Goal: Information Seeking & Learning: Learn about a topic

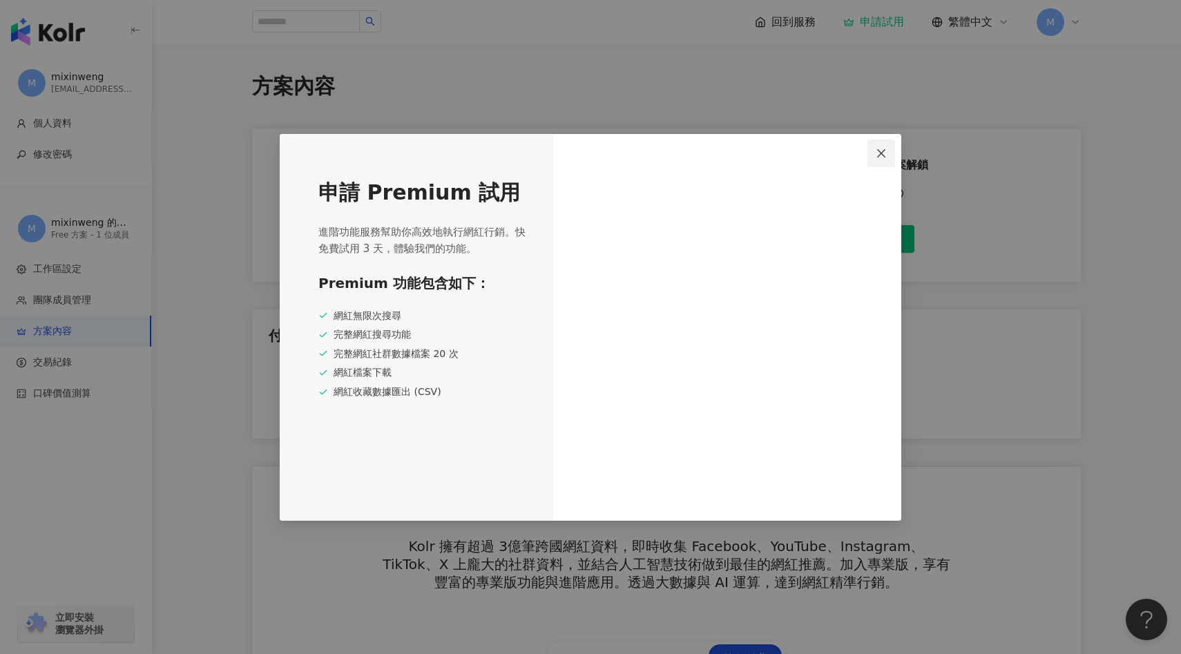
click at [881, 152] on icon "close" at bounding box center [881, 153] width 8 height 8
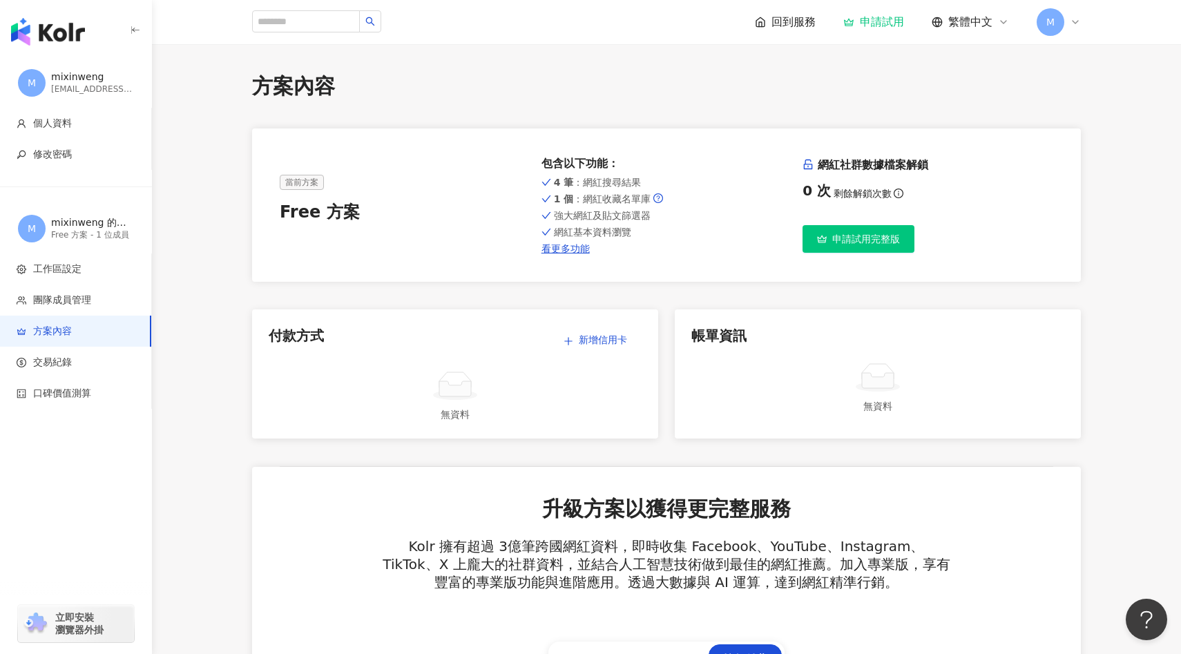
click at [873, 24] on div "申請試用" at bounding box center [874, 22] width 61 height 14
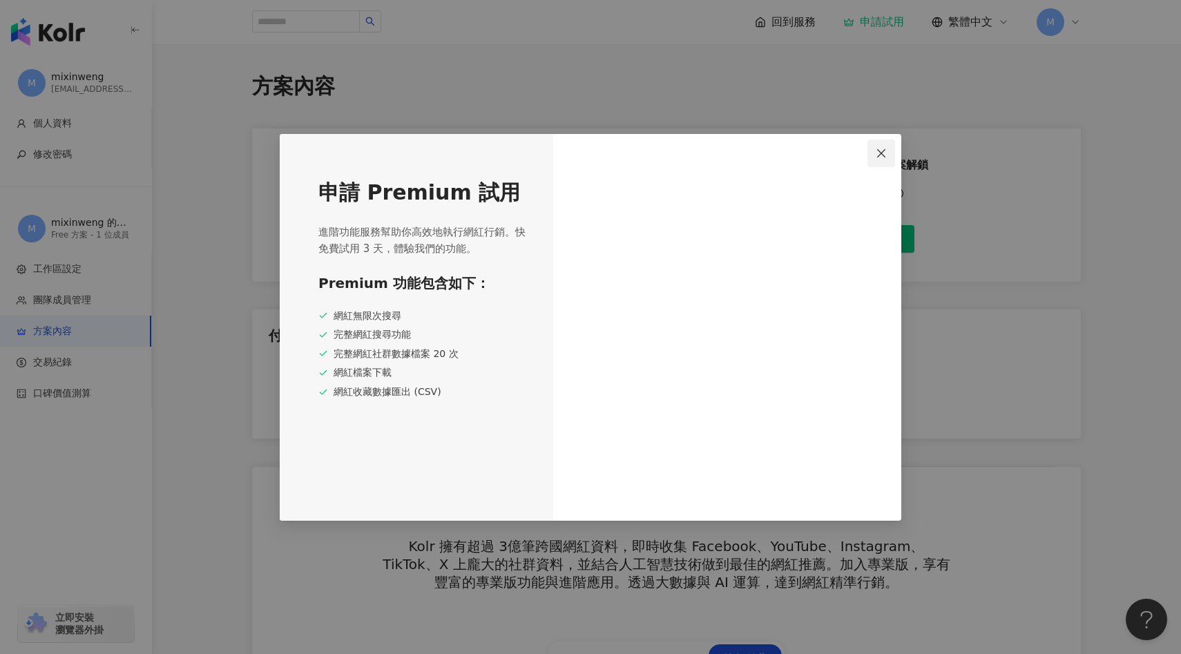
click at [883, 154] on icon "close" at bounding box center [881, 153] width 8 height 8
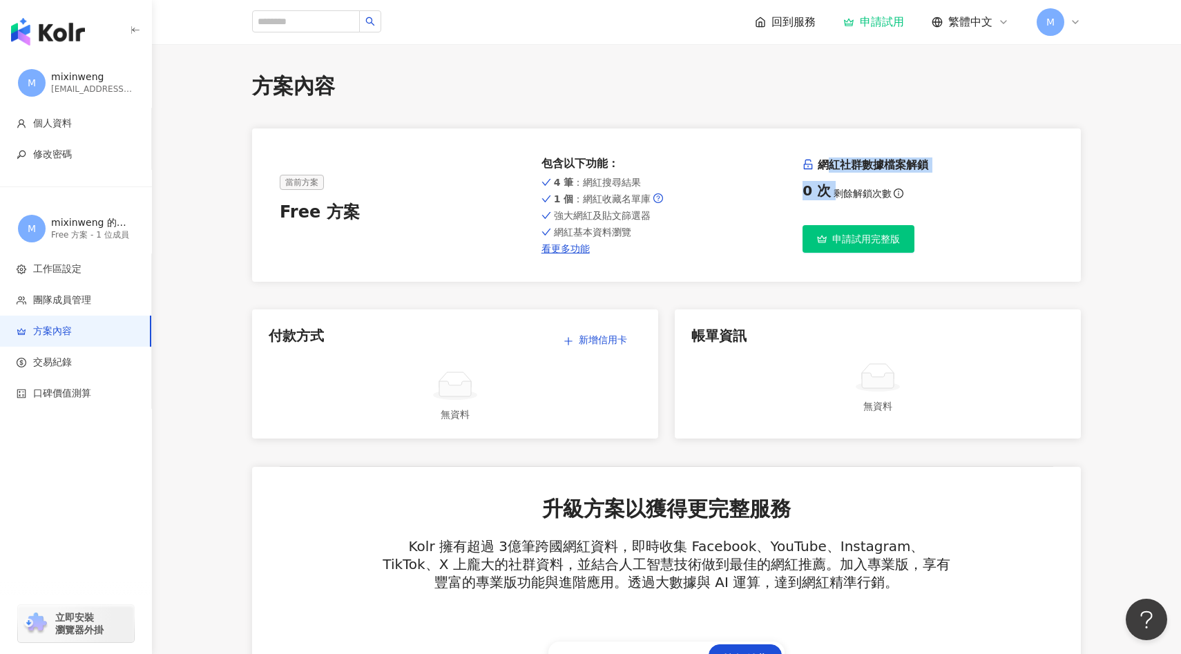
drag, startPoint x: 828, startPoint y: 163, endPoint x: 886, endPoint y: 183, distance: 60.7
click at [886, 182] on div "網紅社群數據檔案解鎖 0 次 剩餘解鎖次數" at bounding box center [928, 183] width 251 height 51
click at [871, 172] on h6 "網紅社群數據檔案解鎖" at bounding box center [928, 165] width 251 height 15
click at [573, 249] on link "看更多功能" at bounding box center [667, 248] width 251 height 11
click at [299, 30] on input "search" at bounding box center [306, 21] width 108 height 22
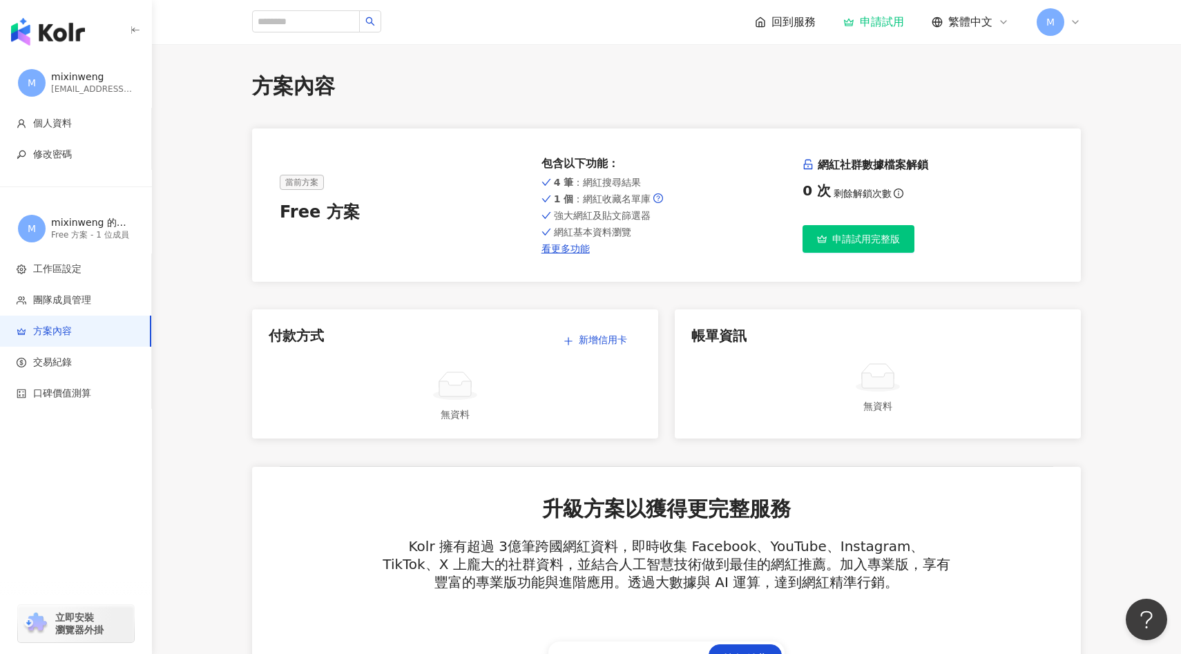
click at [799, 18] on span "回到服務" at bounding box center [794, 22] width 44 height 15
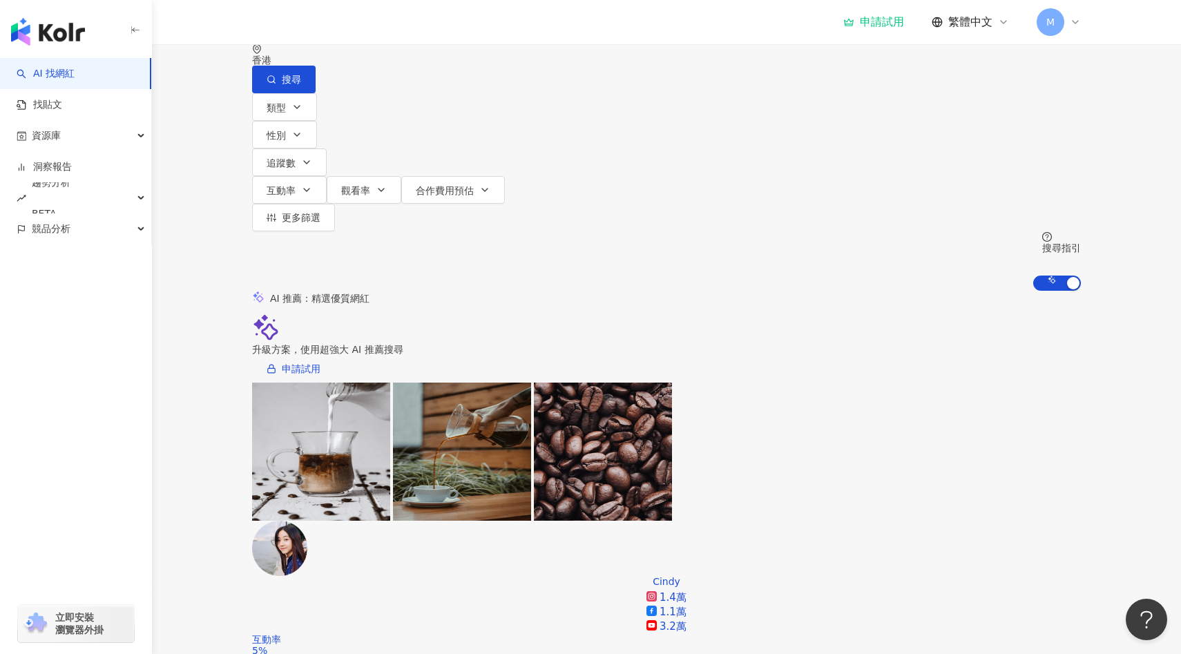
scroll to position [35, 0]
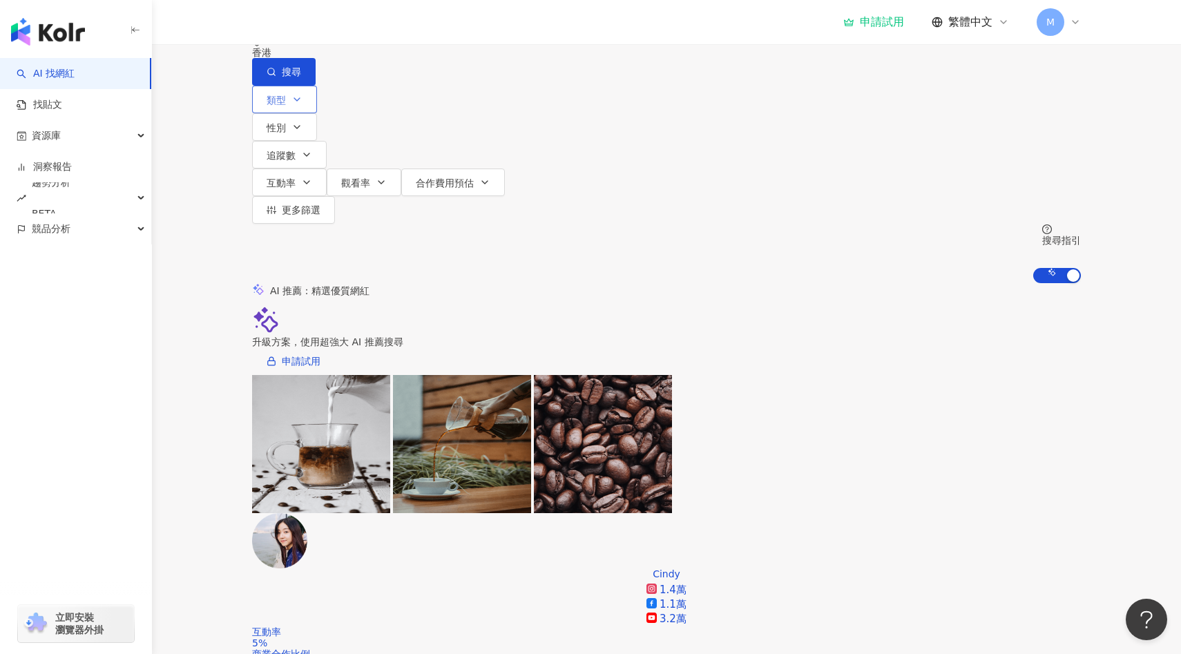
click at [291, 97] on button "類型" at bounding box center [284, 100] width 65 height 28
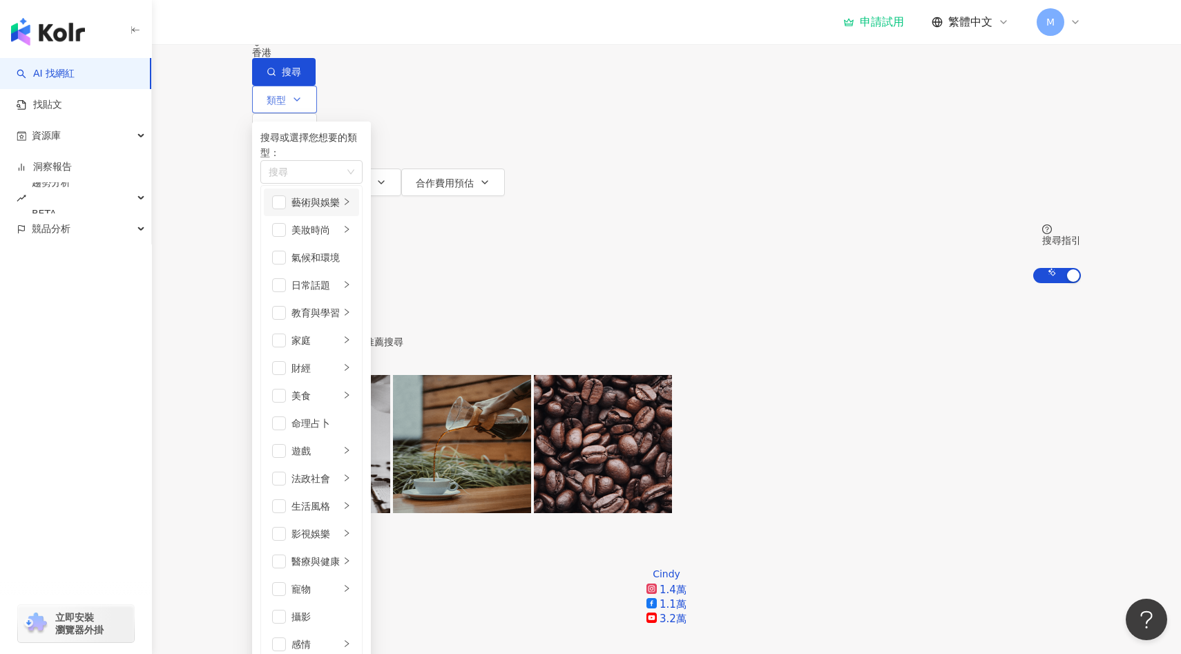
click at [340, 210] on div "藝術與娛樂" at bounding box center [316, 202] width 48 height 15
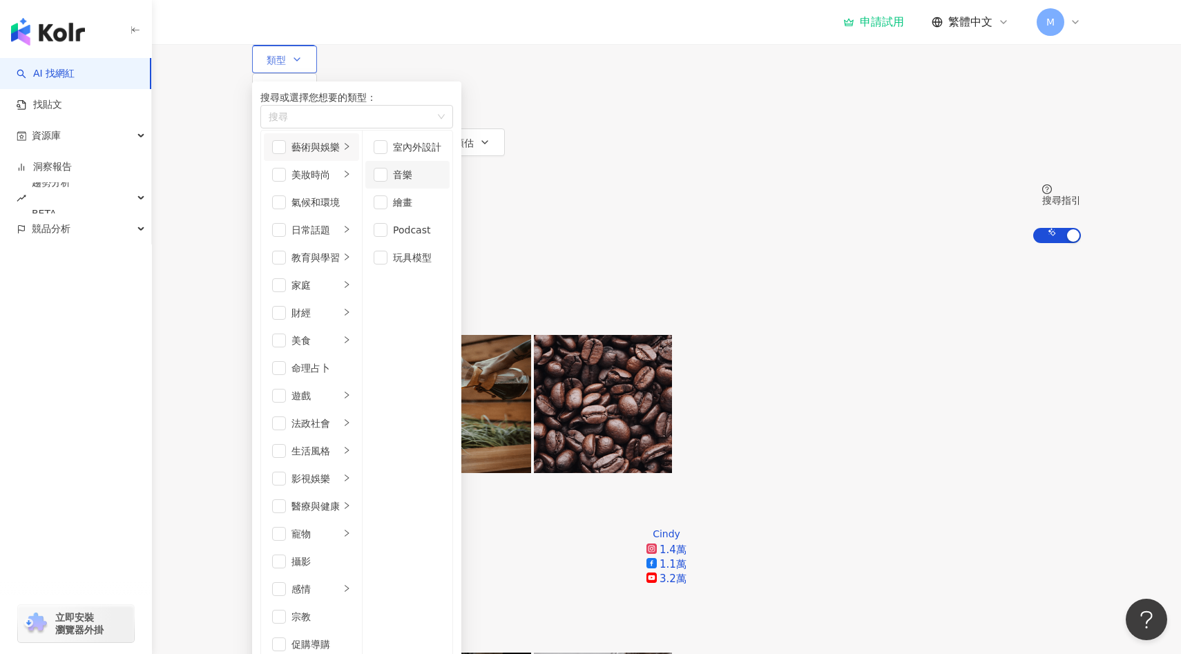
scroll to position [77, 0]
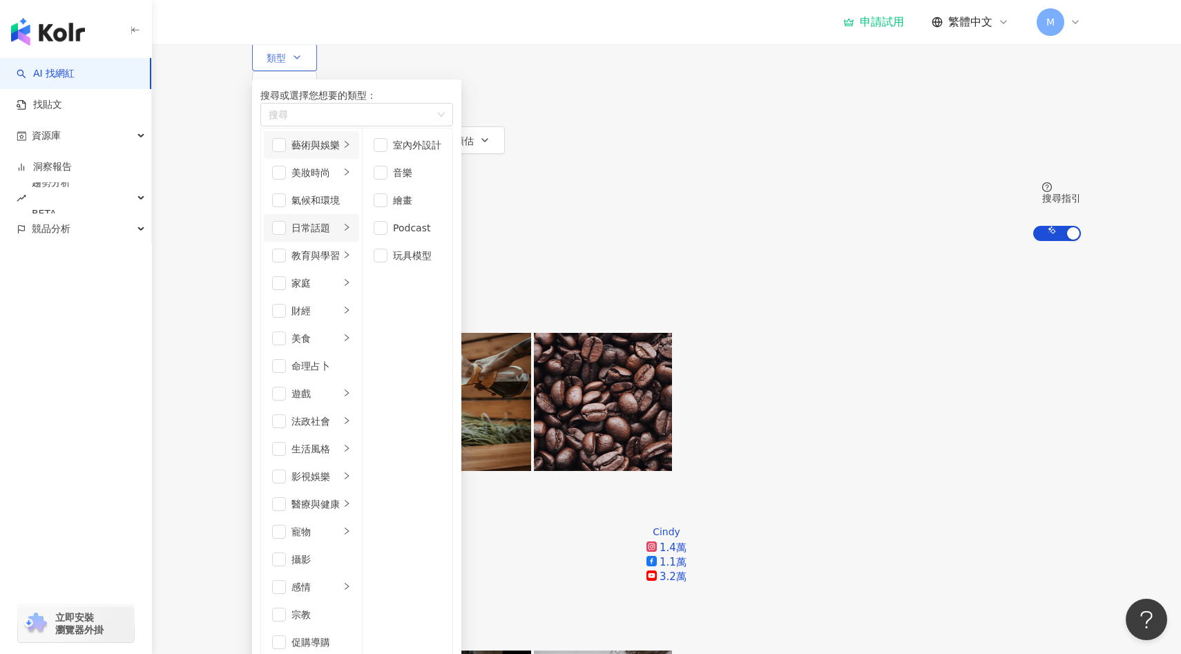
click at [340, 236] on div "日常話題" at bounding box center [316, 227] width 48 height 15
click at [359, 269] on li "教育與學習" at bounding box center [311, 256] width 95 height 28
click at [340, 284] on div "家庭" at bounding box center [316, 283] width 48 height 15
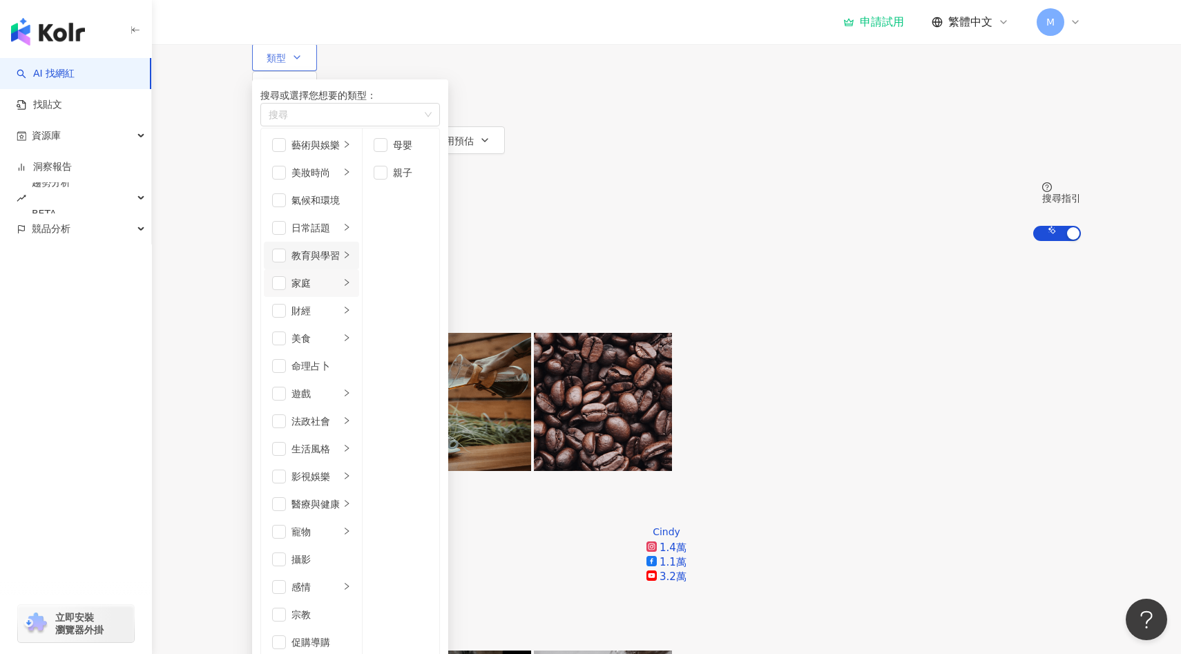
scroll to position [76, 0]
click at [359, 325] on li "美食" at bounding box center [311, 339] width 95 height 28
click at [340, 441] on div "生活風格" at bounding box center [316, 448] width 48 height 15
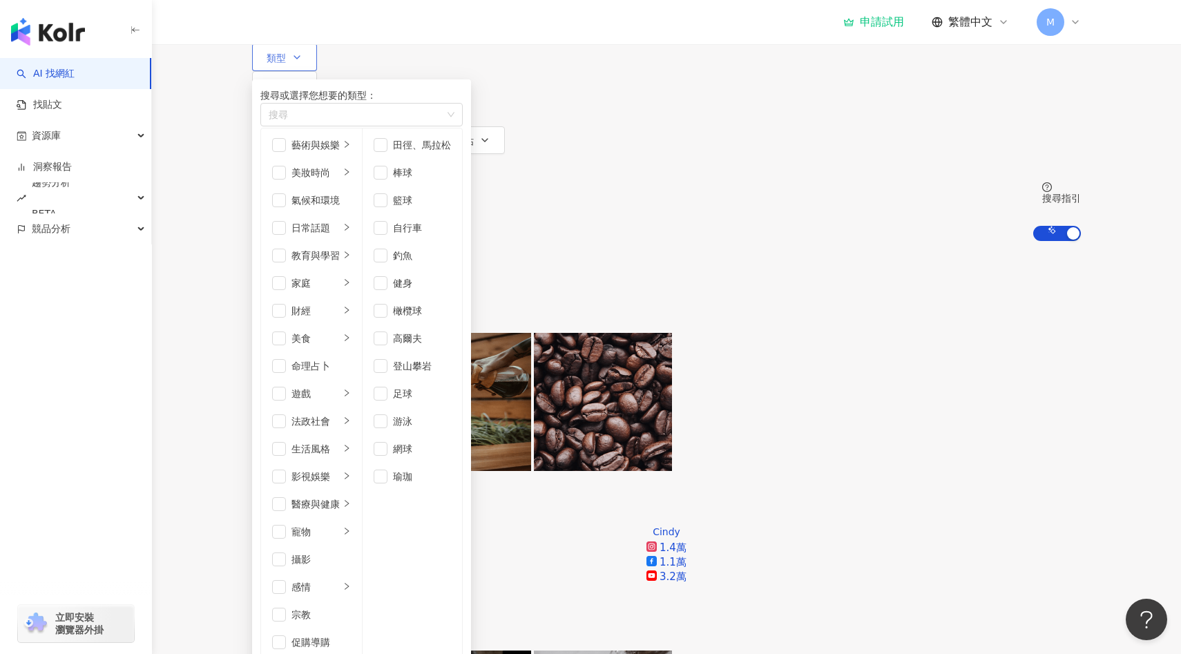
scroll to position [140, 0]
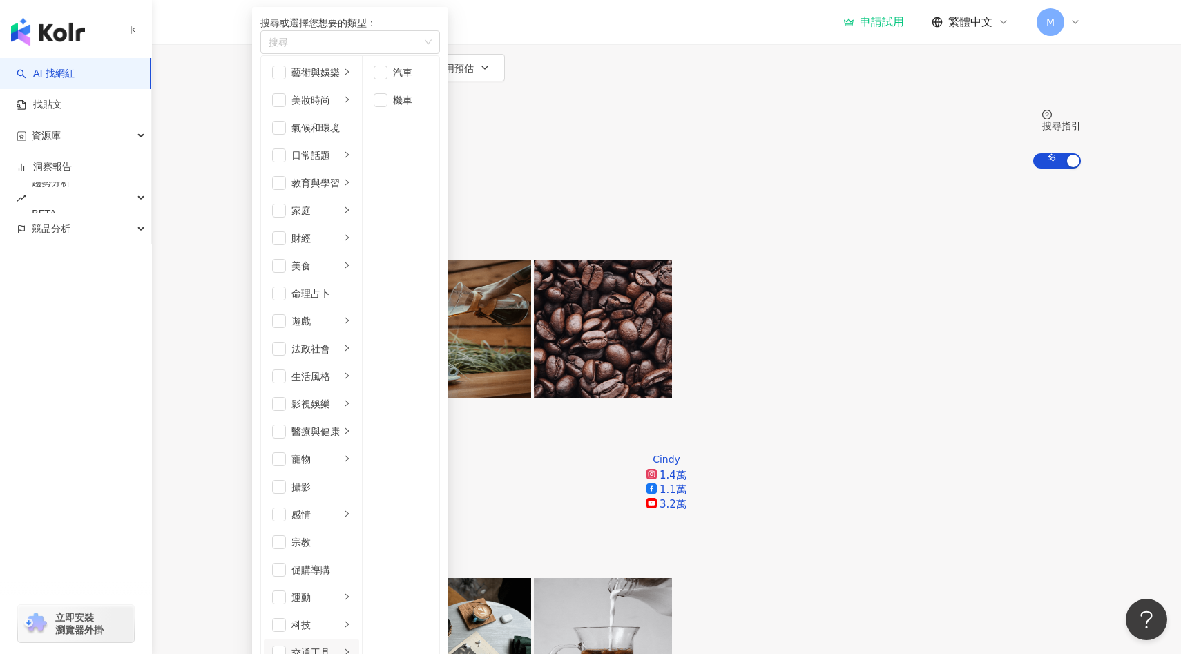
scroll to position [456, 0]
click at [359, 584] on li "運動" at bounding box center [311, 598] width 95 height 28
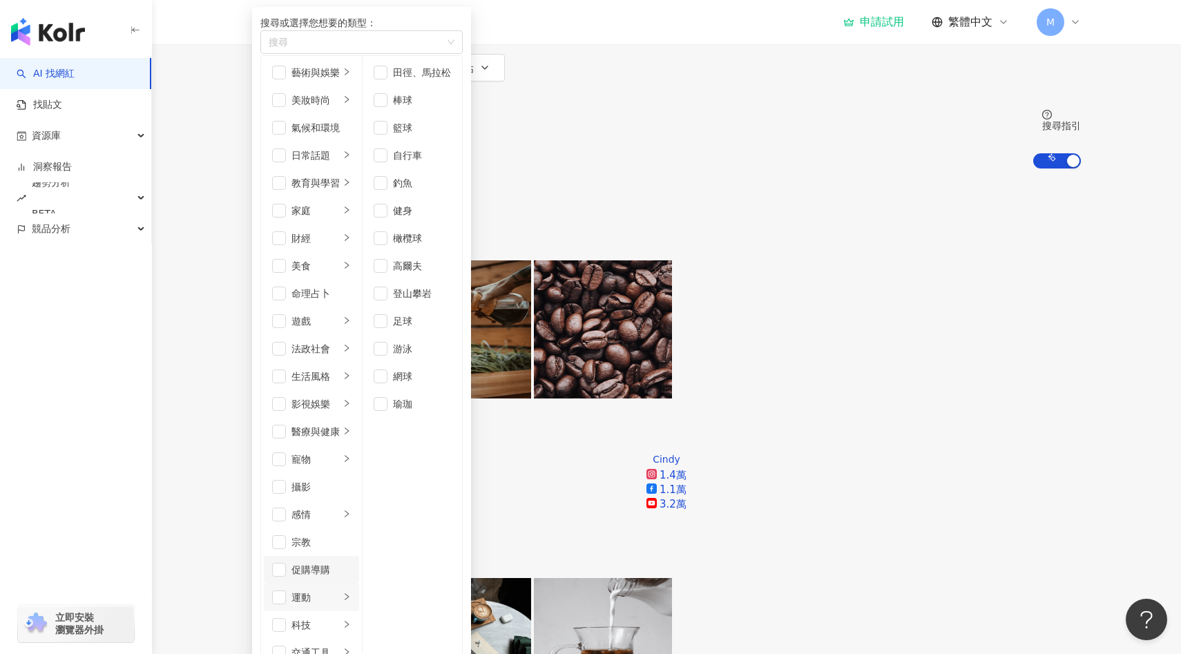
scroll to position [303, 0]
click at [340, 507] on div "感情" at bounding box center [316, 514] width 48 height 15
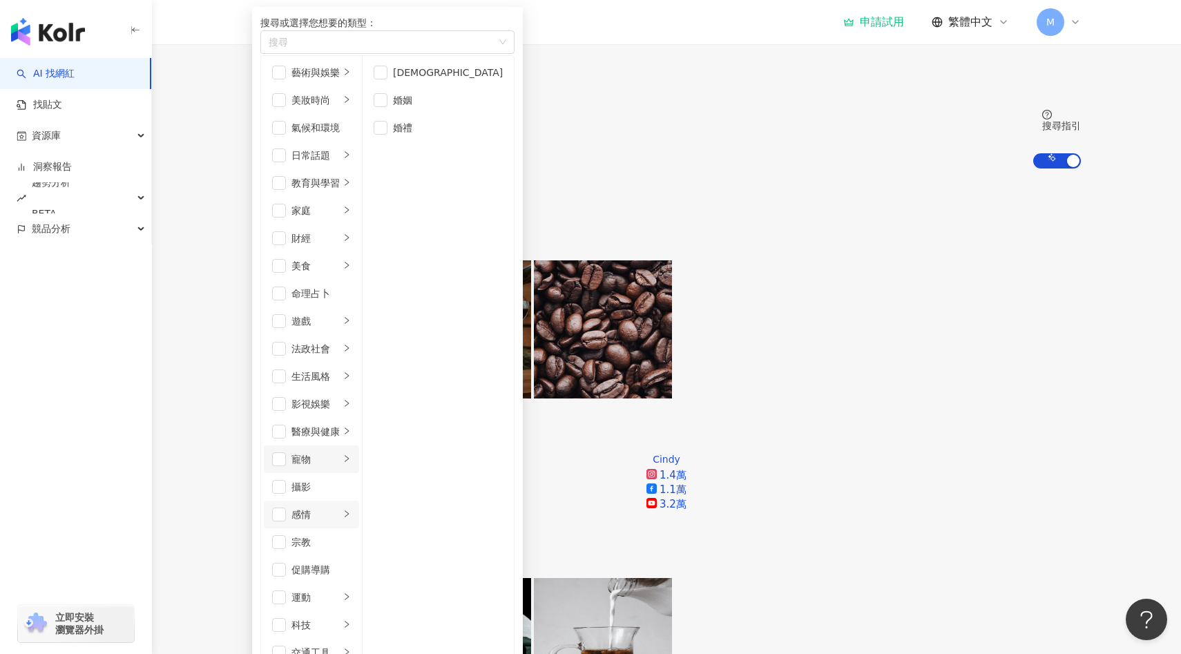
click at [340, 452] on div "寵物" at bounding box center [316, 459] width 48 height 15
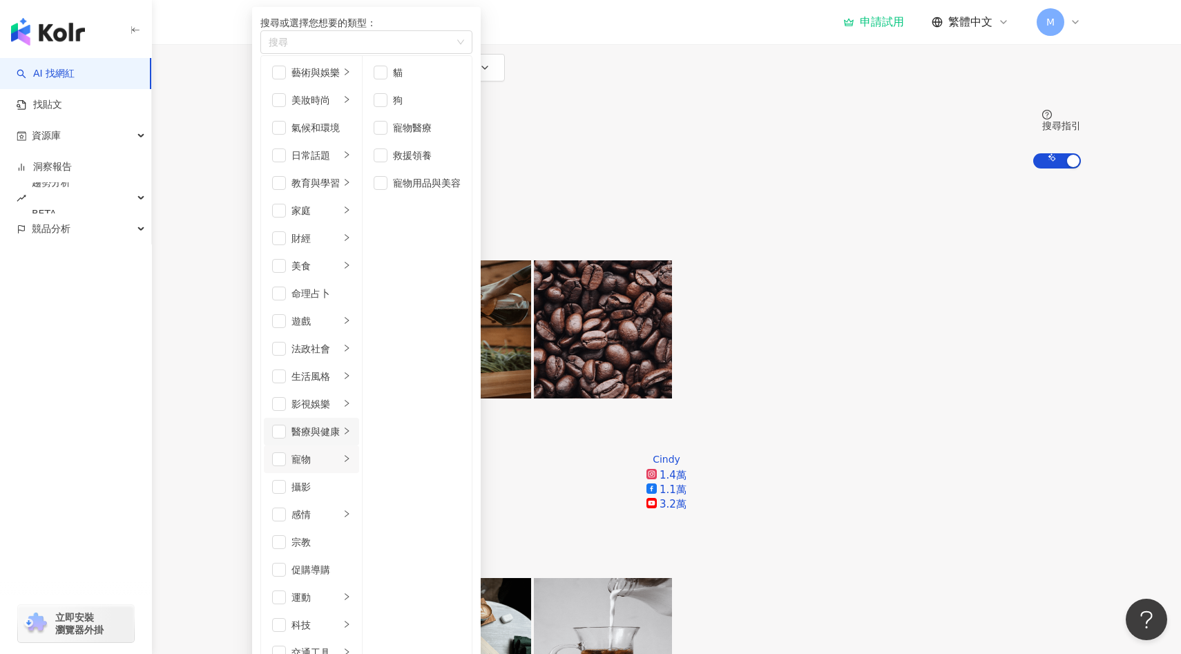
click at [340, 424] on div "醫療與健康" at bounding box center [316, 431] width 48 height 15
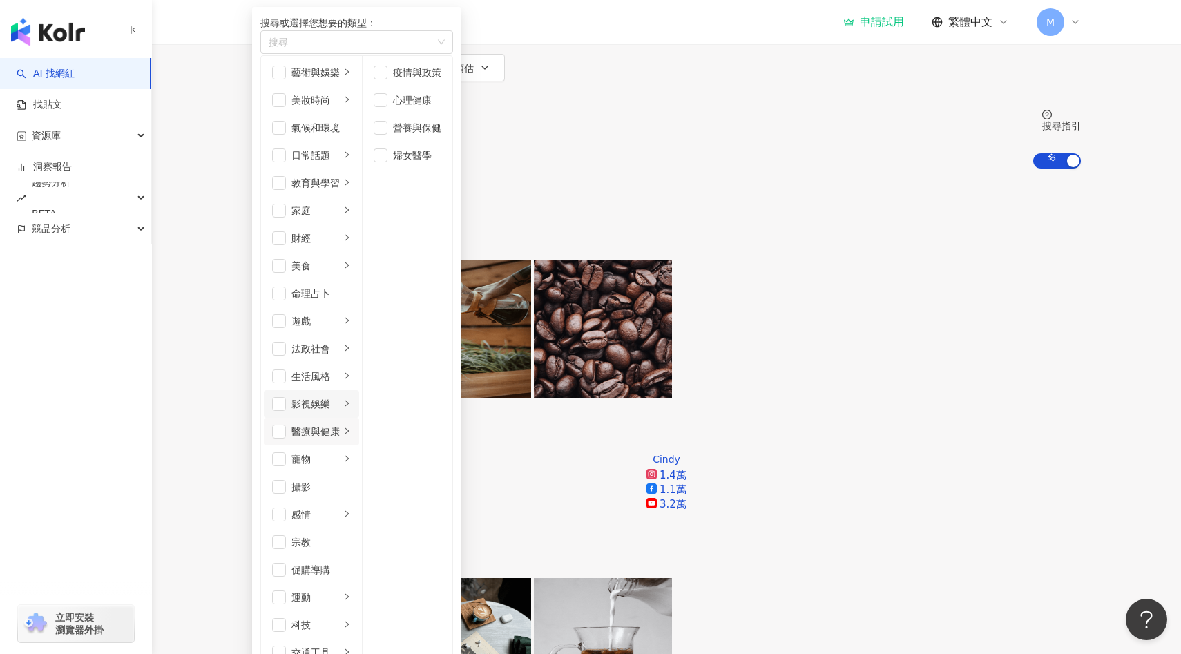
click at [340, 397] on div "影視娛樂" at bounding box center [316, 404] width 48 height 15
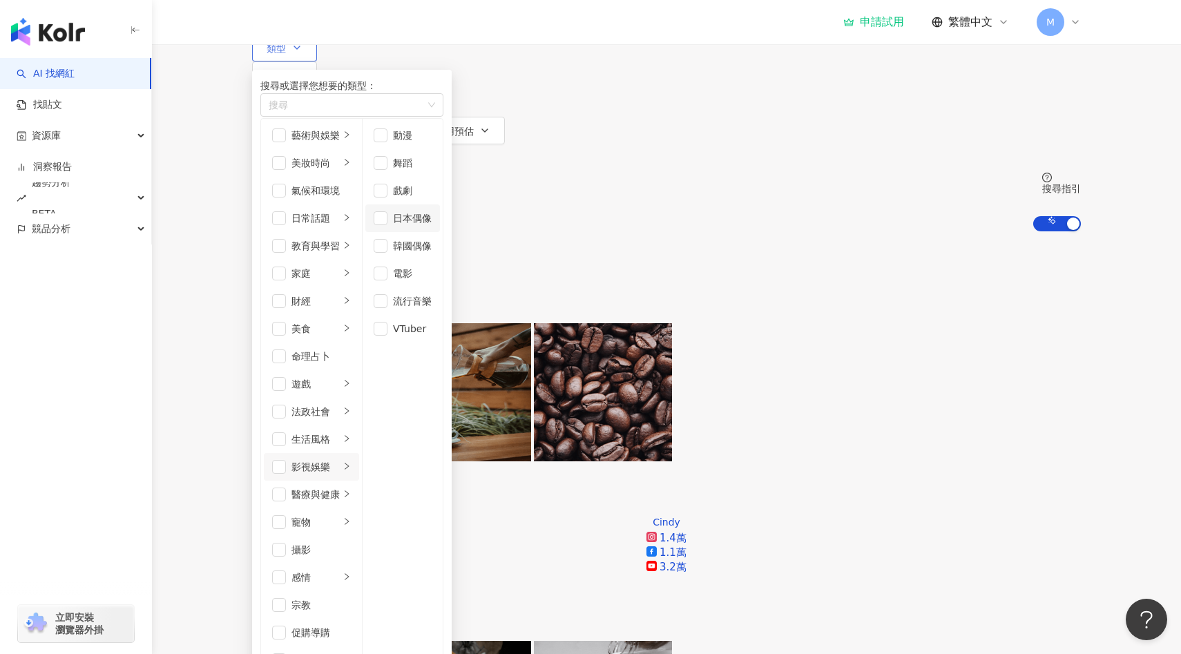
scroll to position [88, 0]
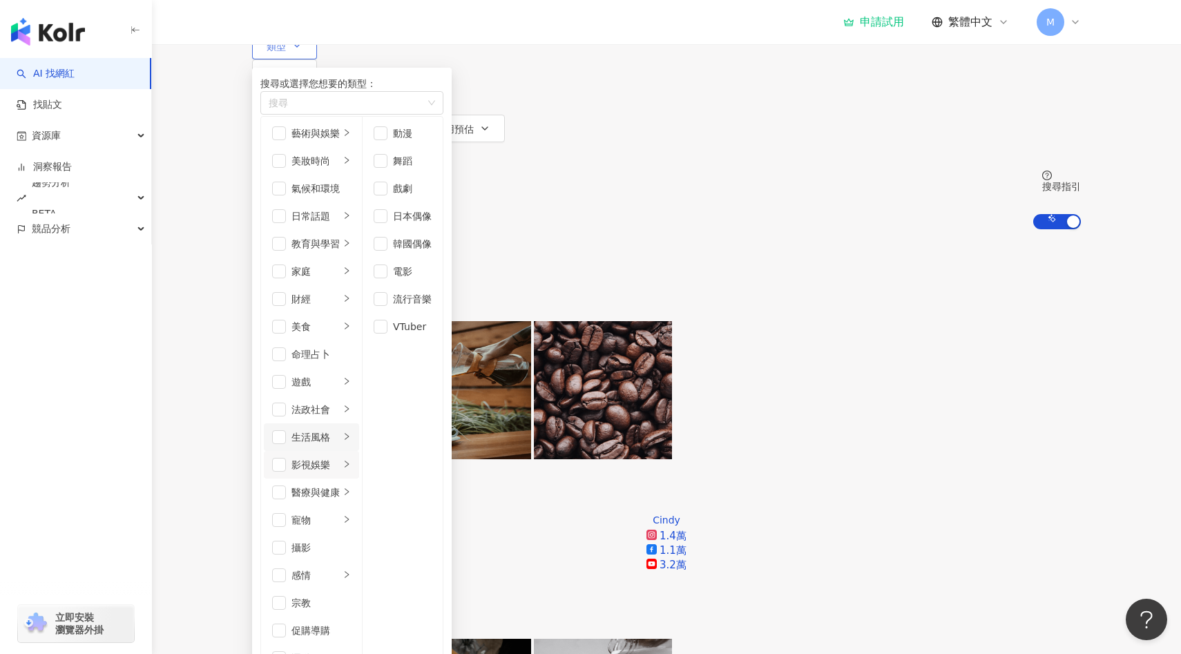
click at [359, 423] on li "生活風格" at bounding box center [311, 437] width 95 height 28
click at [359, 396] on li "法政社會" at bounding box center [311, 410] width 95 height 28
click at [340, 374] on div "遊戲" at bounding box center [316, 381] width 48 height 15
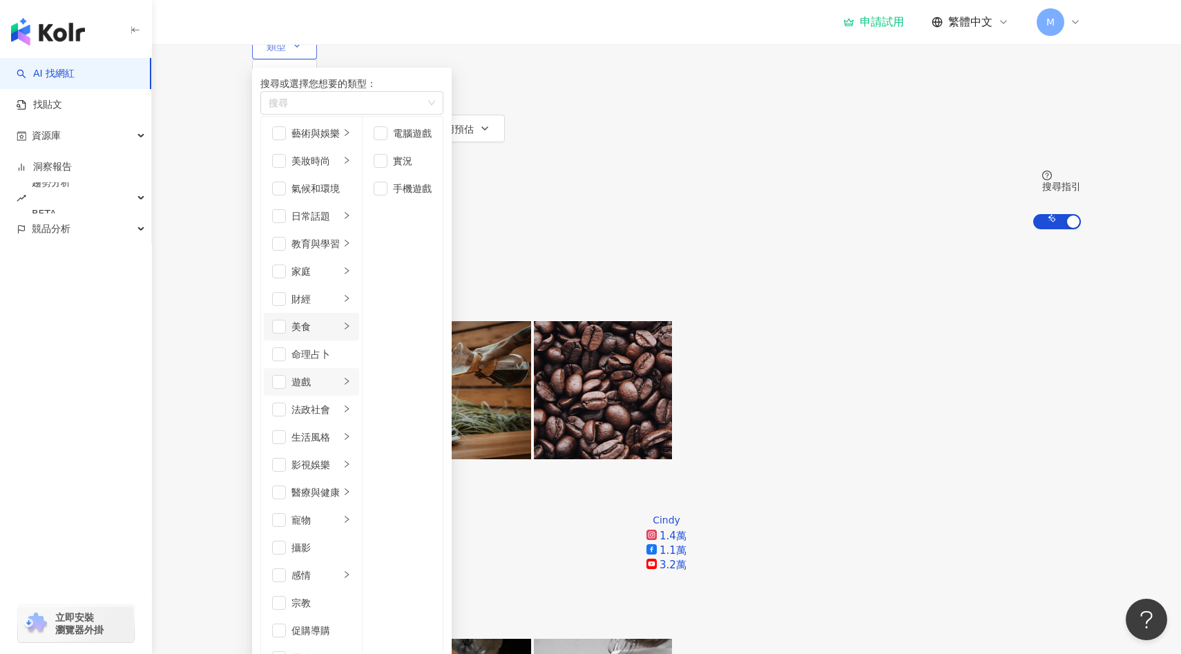
click at [340, 319] on div "美食" at bounding box center [316, 326] width 48 height 15
click at [340, 292] on div "財經" at bounding box center [316, 299] width 48 height 15
click at [340, 264] on div "家庭" at bounding box center [316, 271] width 48 height 15
click at [340, 236] on div "教育與學習" at bounding box center [316, 243] width 48 height 15
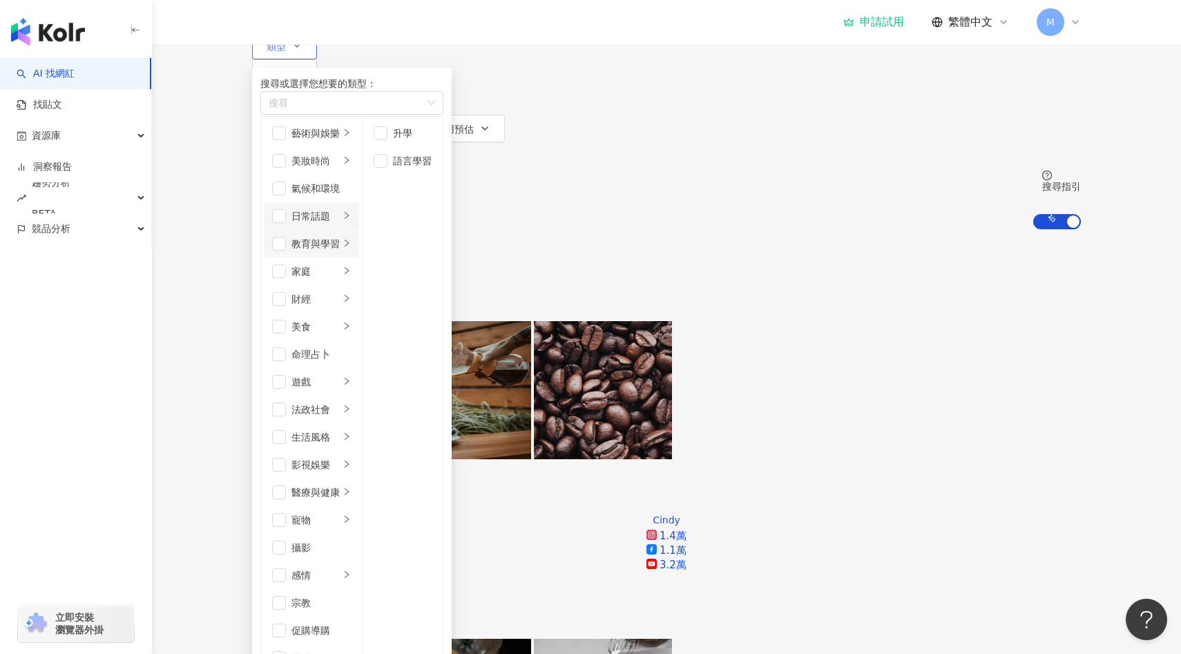
click at [340, 213] on div "日常話題" at bounding box center [316, 216] width 48 height 15
click at [340, 169] on div "美妝時尚" at bounding box center [316, 160] width 48 height 15
click at [359, 147] on li "藝術與娛樂" at bounding box center [311, 134] width 95 height 28
click at [340, 169] on div "美妝時尚" at bounding box center [316, 160] width 48 height 15
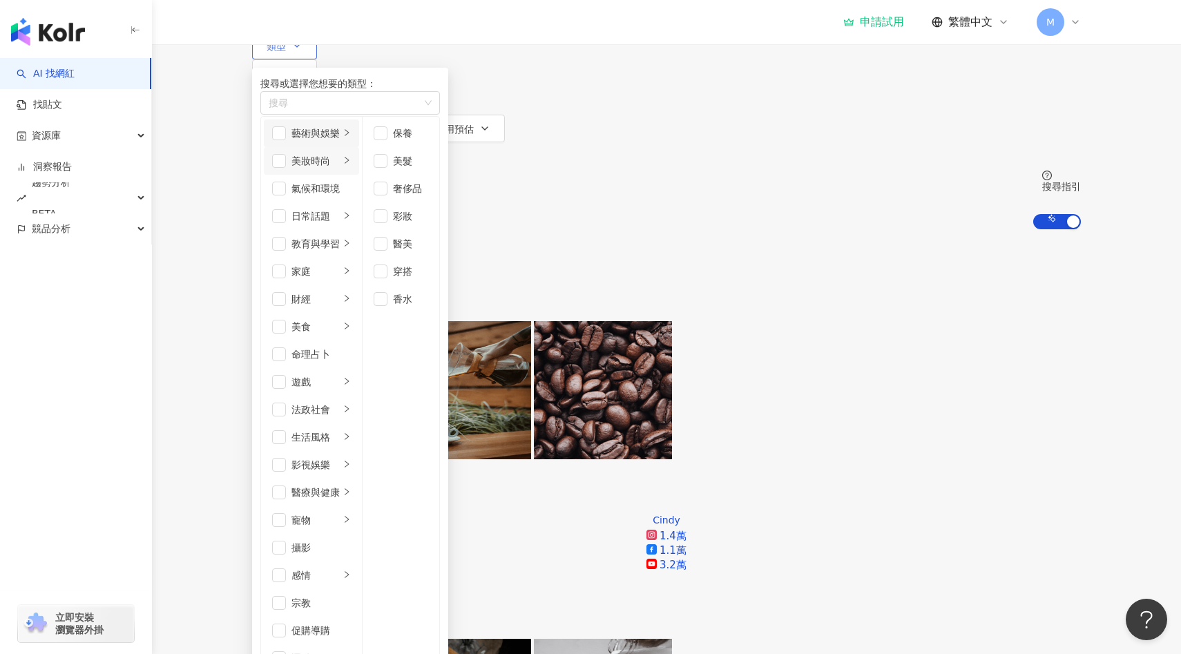
click at [359, 147] on li "藝術與娛樂" at bounding box center [311, 134] width 95 height 28
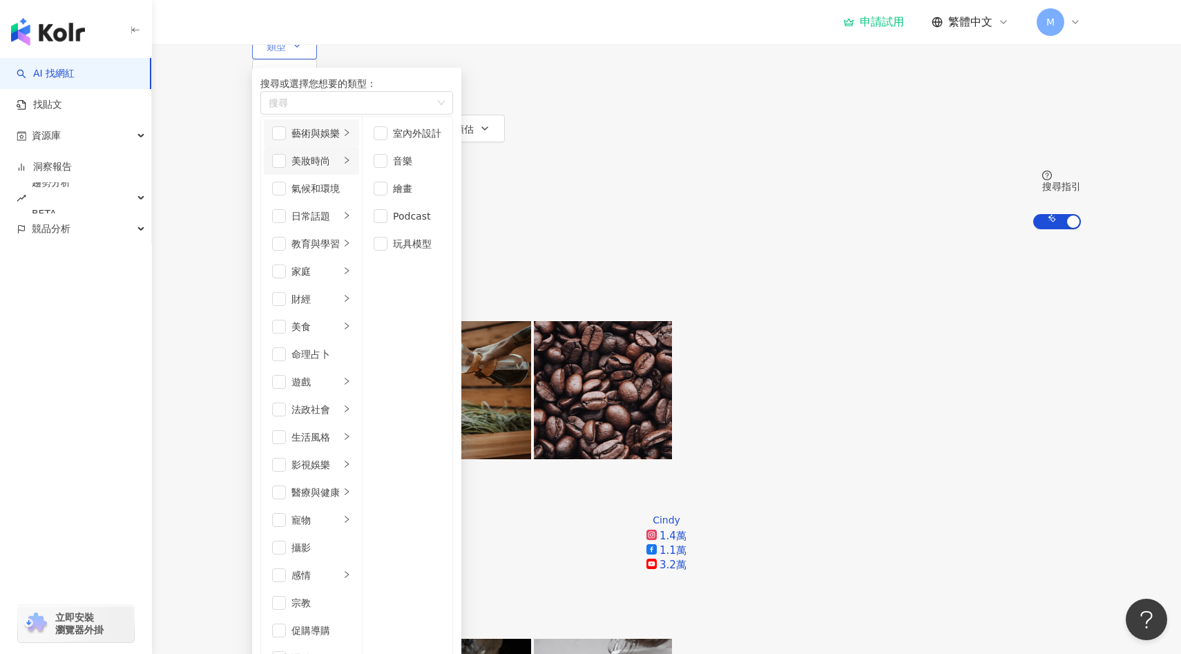
click at [340, 169] on div "美妝時尚" at bounding box center [316, 160] width 48 height 15
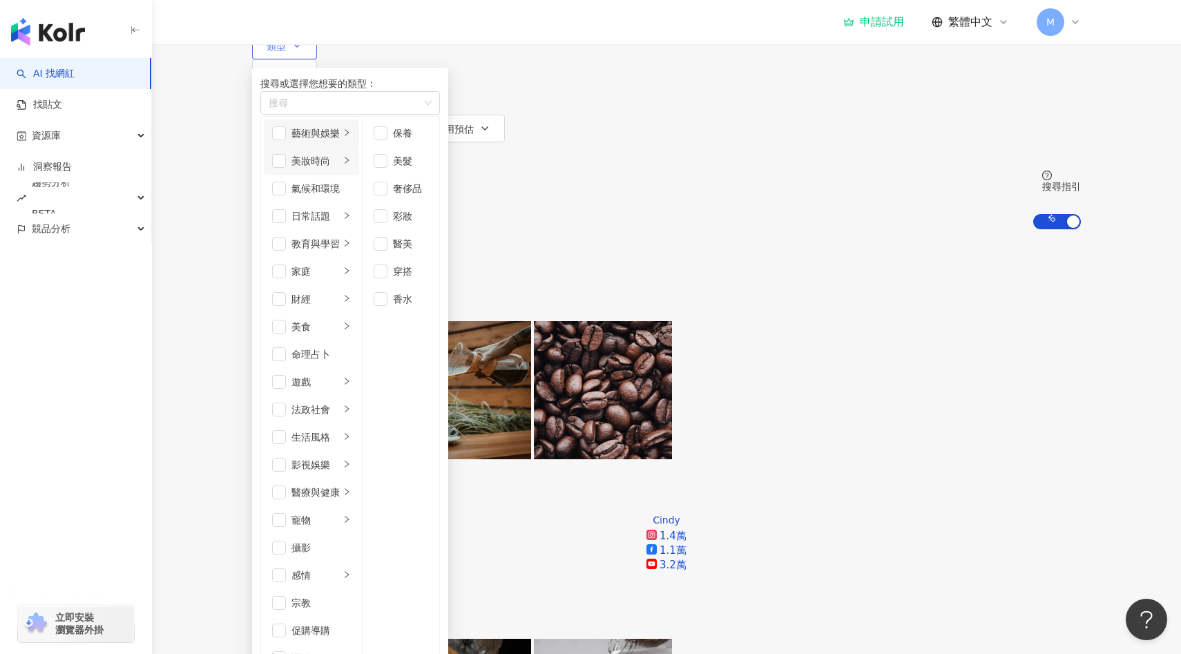
click at [340, 141] on div "藝術與娛樂" at bounding box center [316, 133] width 48 height 15
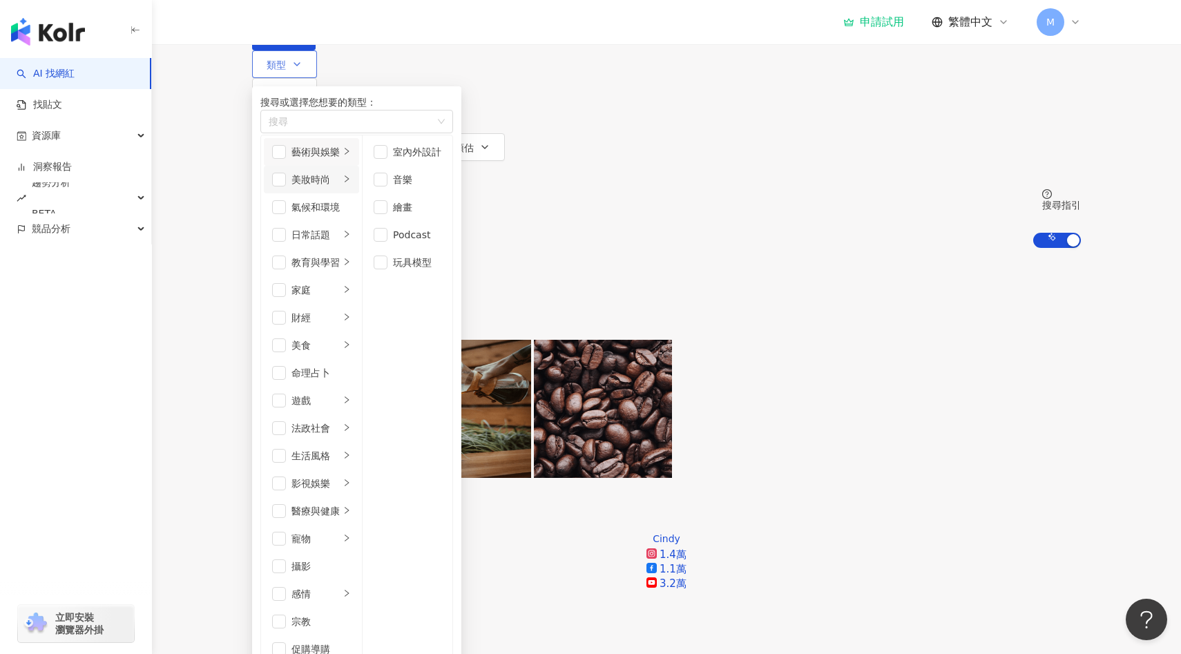
scroll to position [59, 0]
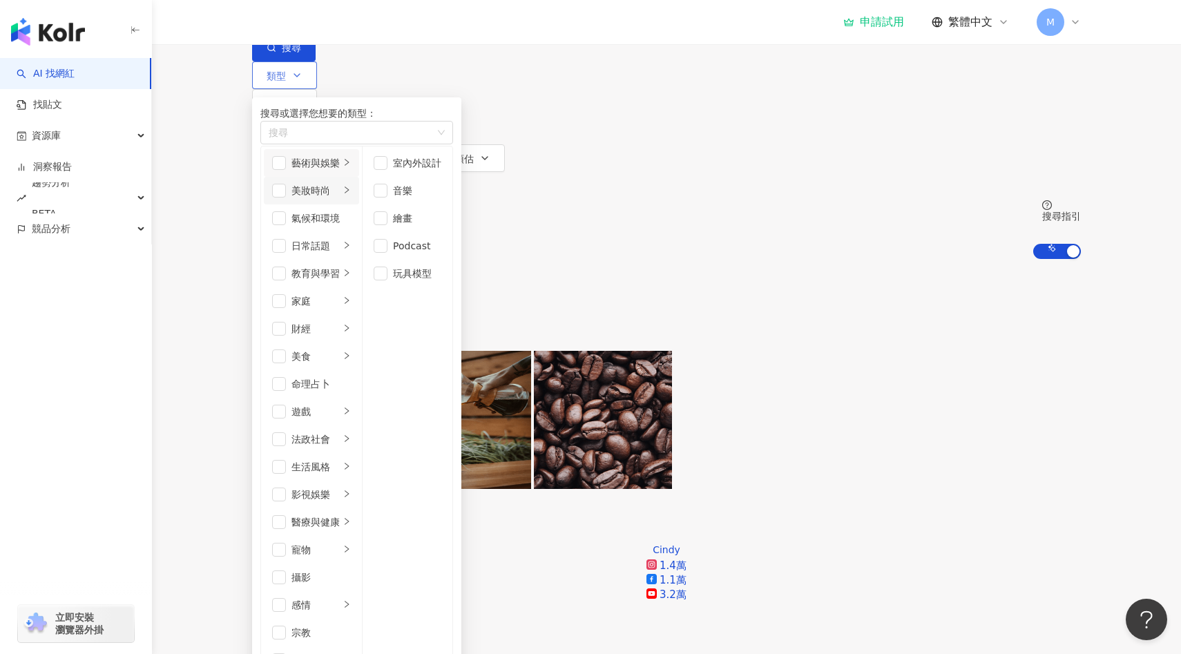
click at [340, 198] on div "美妝時尚" at bounding box center [316, 190] width 48 height 15
click at [340, 171] on div "藝術與娛樂" at bounding box center [316, 162] width 48 height 15
click at [340, 198] on div "美妝時尚" at bounding box center [316, 190] width 48 height 15
click at [351, 166] on icon "right" at bounding box center [347, 162] width 8 height 8
click at [359, 204] on li "美妝時尚" at bounding box center [311, 191] width 95 height 28
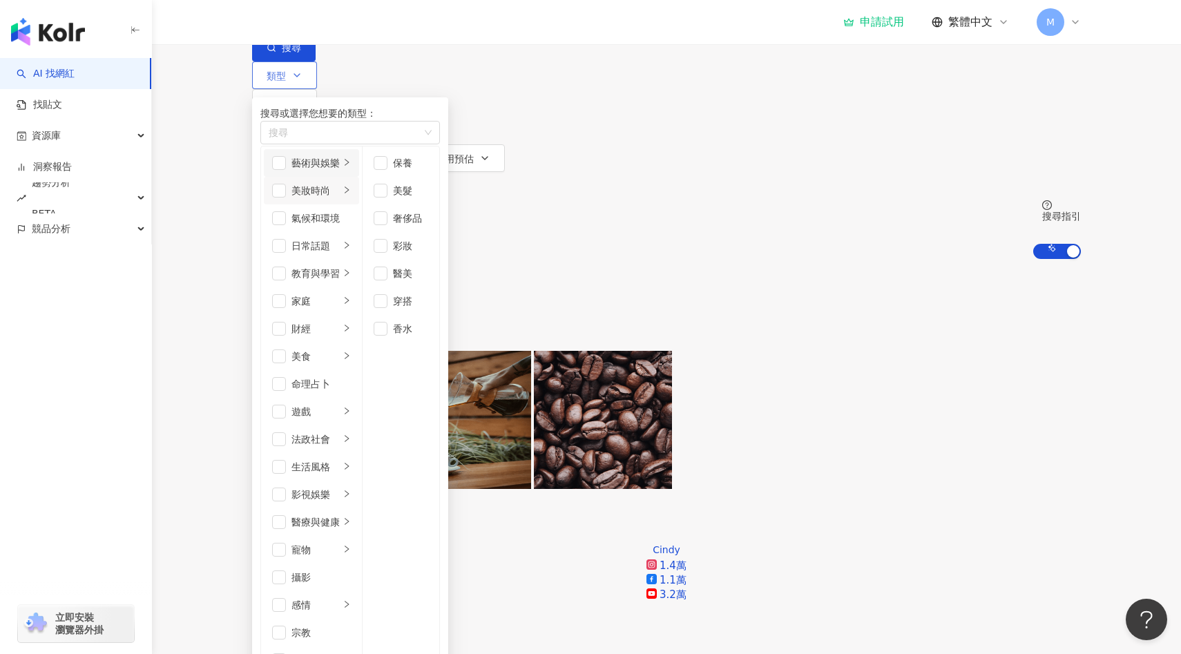
click at [351, 166] on icon "right" at bounding box center [347, 162] width 8 height 8
click at [340, 198] on div "美妝時尚" at bounding box center [316, 190] width 48 height 15
click at [359, 177] on li "藝術與娛樂" at bounding box center [311, 163] width 95 height 28
click at [359, 204] on li "美妝時尚" at bounding box center [311, 191] width 95 height 28
click at [351, 166] on icon "right" at bounding box center [347, 162] width 8 height 8
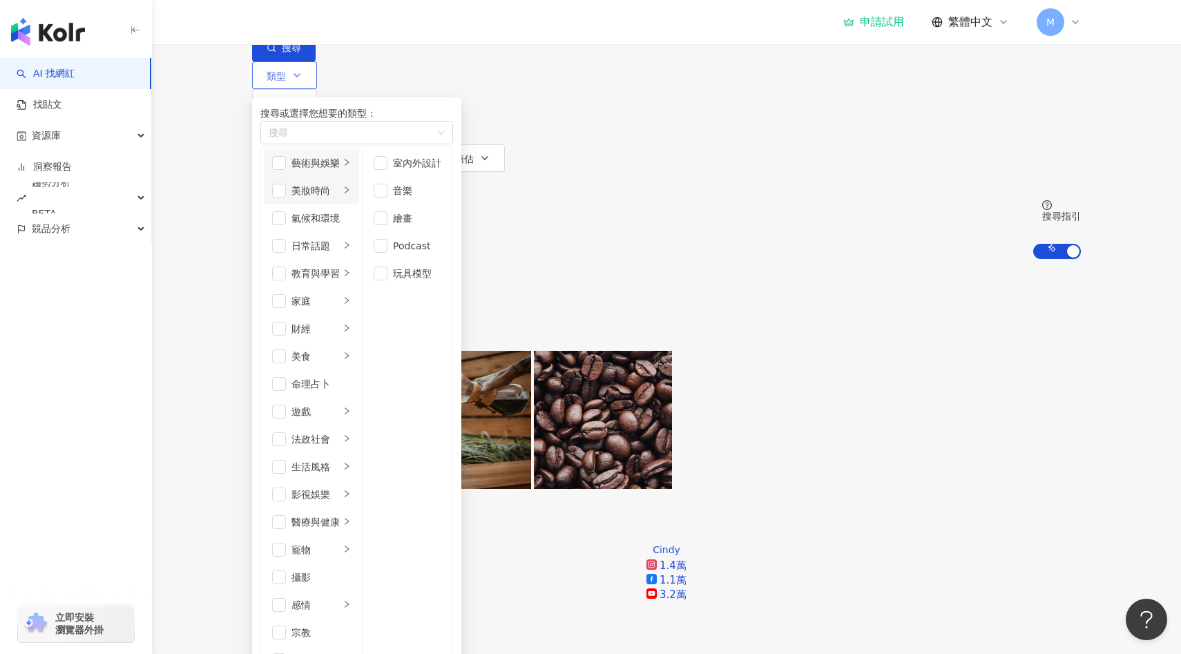
click at [340, 198] on div "美妝時尚" at bounding box center [316, 190] width 48 height 15
click at [351, 170] on div "button" at bounding box center [347, 163] width 8 height 13
click at [340, 198] on div "美妝時尚" at bounding box center [316, 190] width 48 height 15
click at [340, 171] on div "藝術與娛樂" at bounding box center [316, 162] width 48 height 15
click at [340, 198] on div "美妝時尚" at bounding box center [316, 190] width 48 height 15
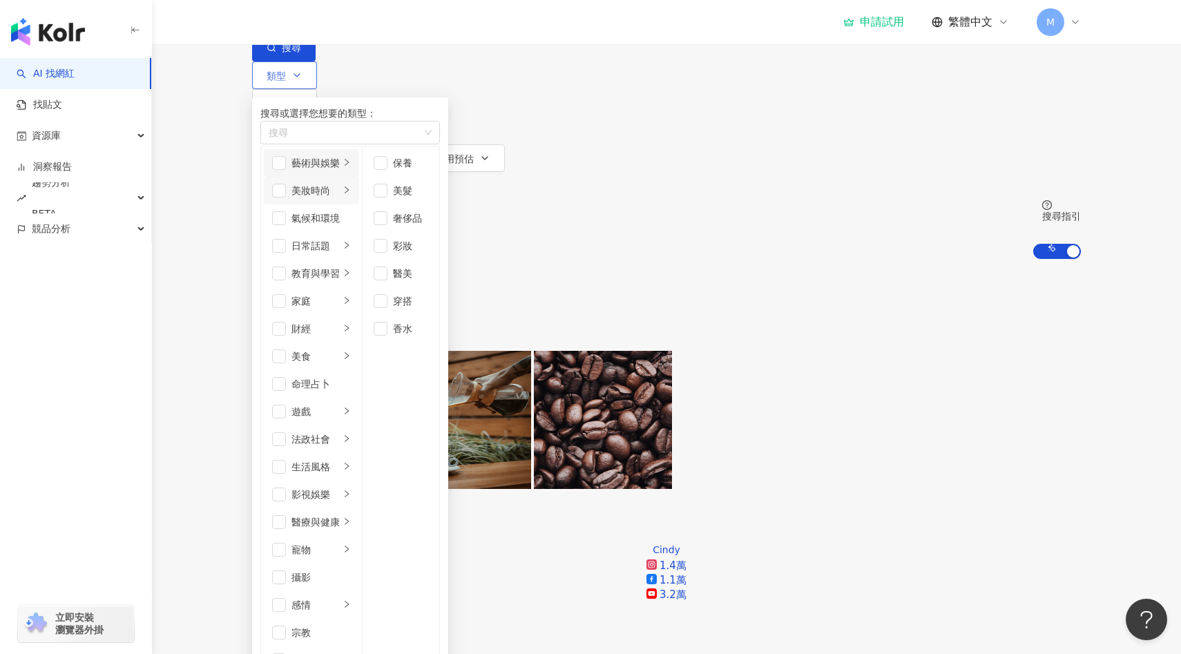
click at [340, 171] on div "藝術與娛樂" at bounding box center [316, 162] width 48 height 15
click at [351, 194] on icon "right" at bounding box center [347, 190] width 8 height 8
click at [359, 177] on li "藝術與娛樂" at bounding box center [311, 163] width 95 height 28
click at [340, 198] on div "美妝時尚" at bounding box center [316, 190] width 48 height 15
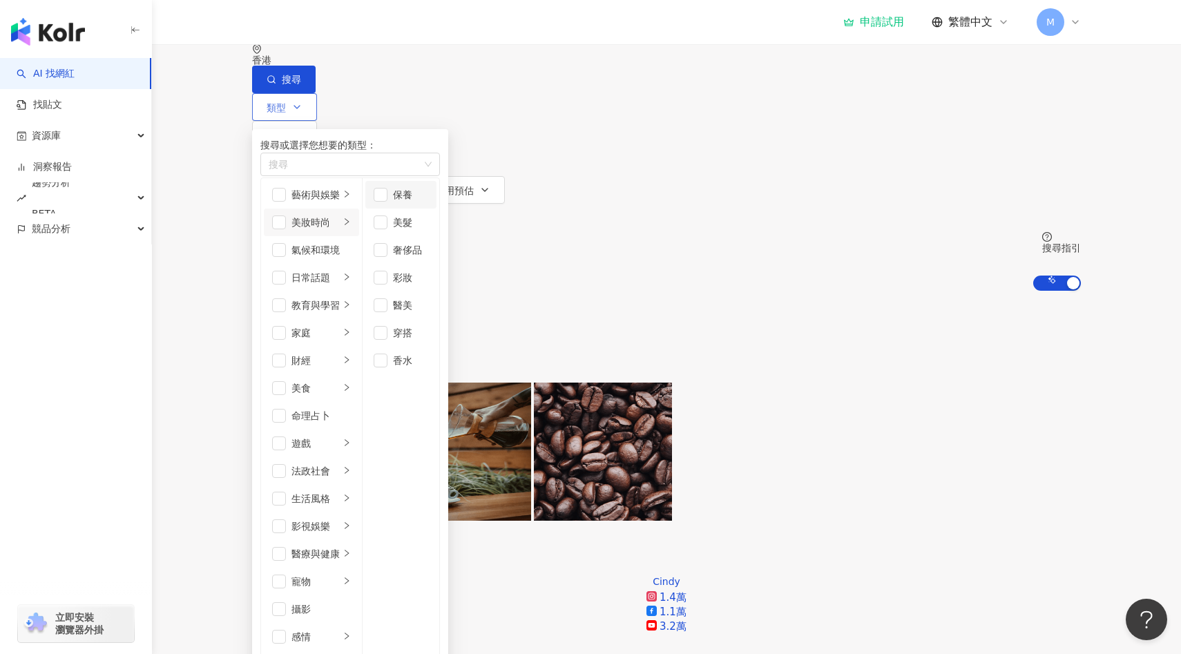
scroll to position [15, 0]
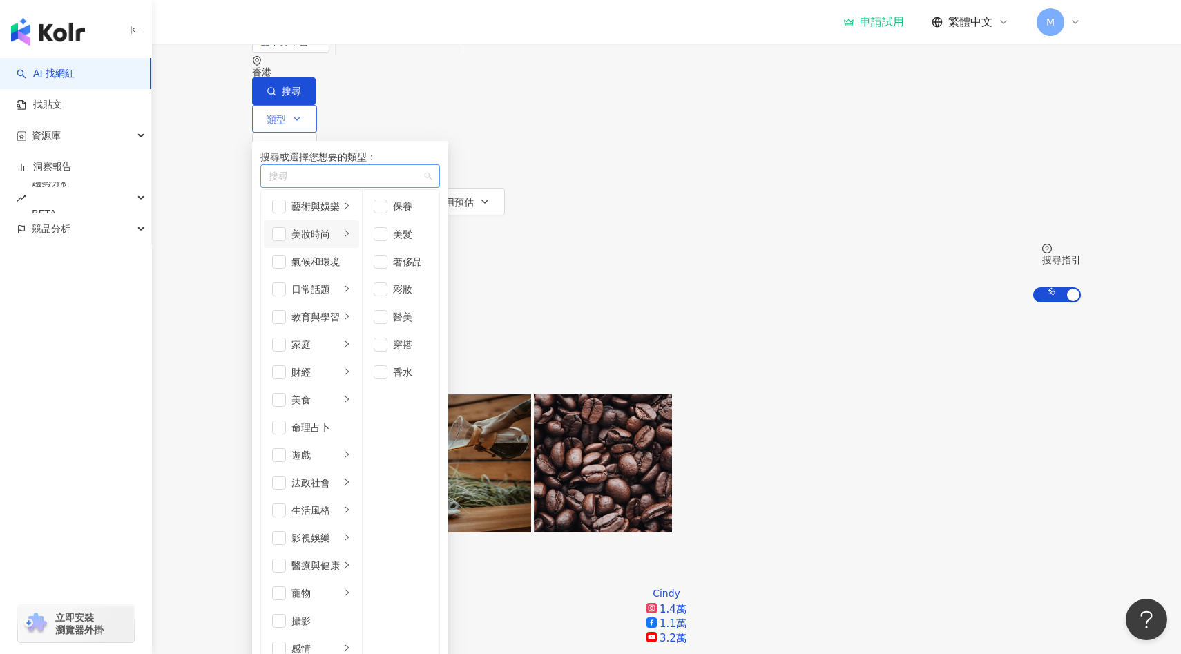
click at [385, 182] on div "button" at bounding box center [343, 176] width 160 height 10
click at [340, 214] on div "藝術與娛樂" at bounding box center [316, 206] width 48 height 15
click at [340, 392] on div "美食" at bounding box center [316, 399] width 48 height 15
click at [388, 213] on span "button" at bounding box center [381, 207] width 14 height 14
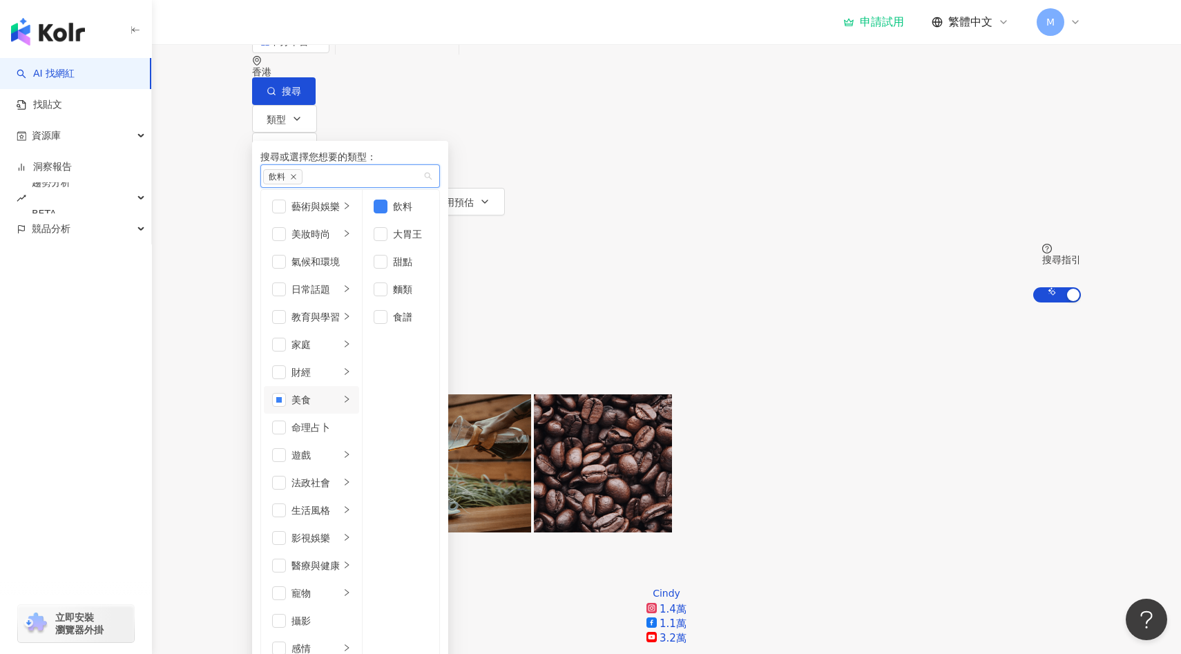
click at [710, 303] on div "AI 推薦 ： 精選優質網紅" at bounding box center [666, 310] width 829 height 15
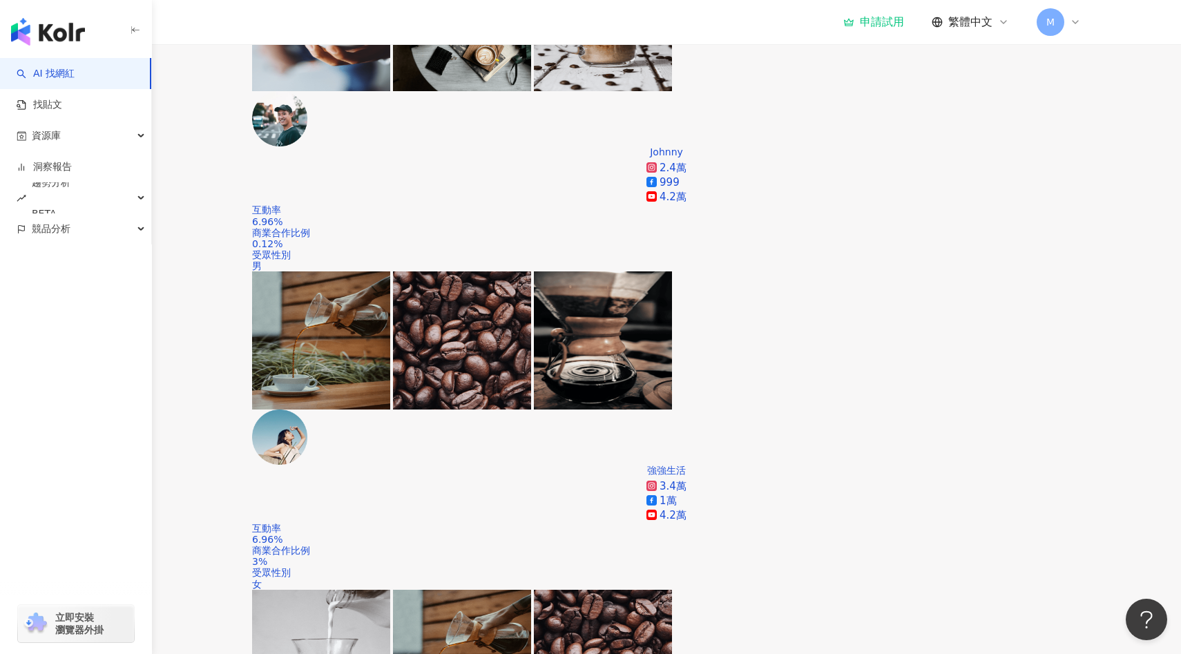
scroll to position [782, 0]
